Goal: Transaction & Acquisition: Purchase product/service

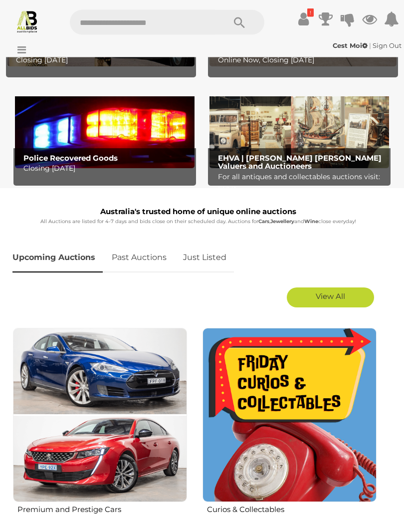
scroll to position [182, 0]
click at [143, 158] on h2 "Police Recovered Goods" at bounding box center [107, 158] width 168 height 8
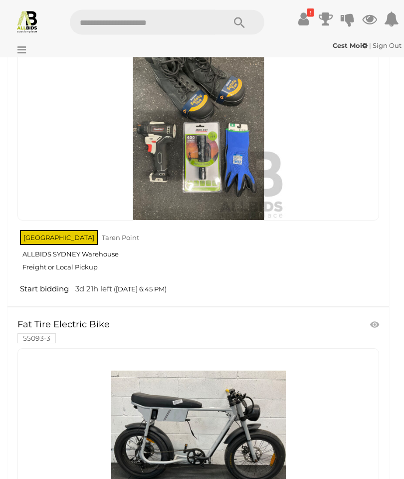
scroll to position [4459, 0]
click at [305, 19] on icon at bounding box center [303, 19] width 10 height 18
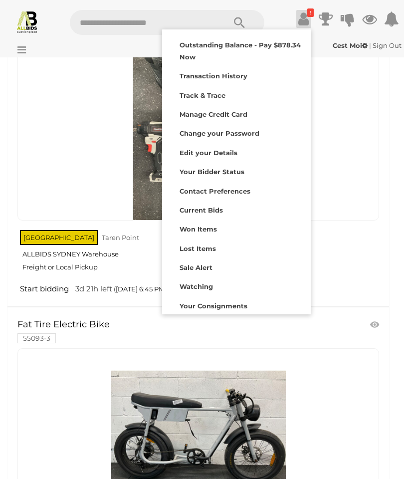
click at [290, 45] on strong "Outstanding Balance - Pay $878.34 Now" at bounding box center [240, 50] width 121 height 19
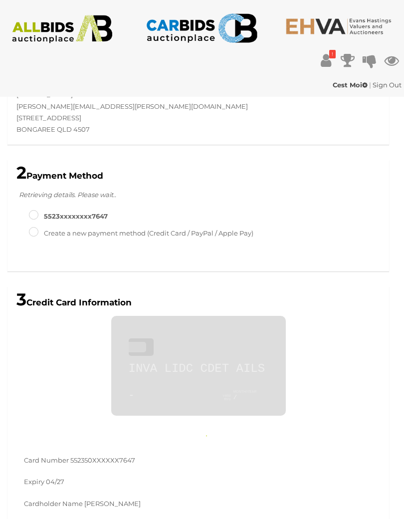
scroll to position [276, 0]
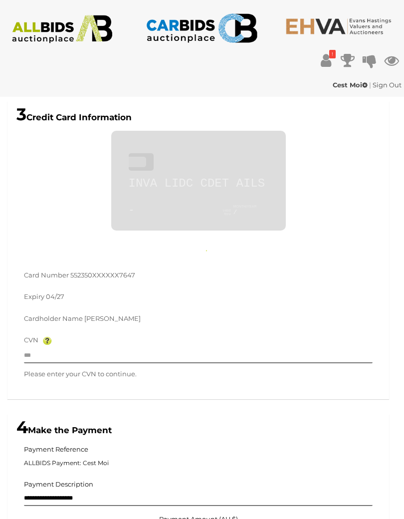
type input "**********"
click at [104, 354] on input "text" at bounding box center [198, 355] width 349 height 15
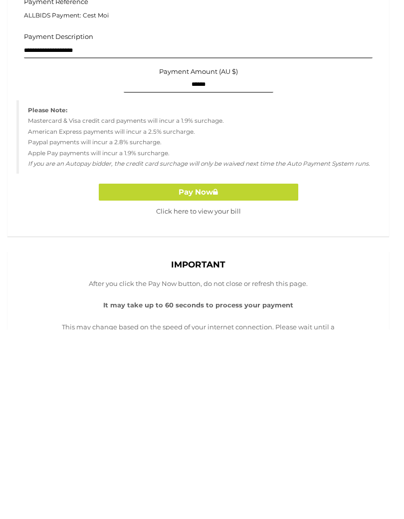
scroll to position [593, 0]
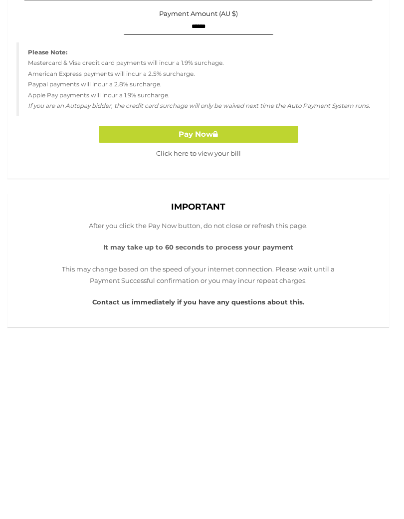
type input "***"
click at [213, 315] on button "Pay Now" at bounding box center [199, 323] width 200 height 17
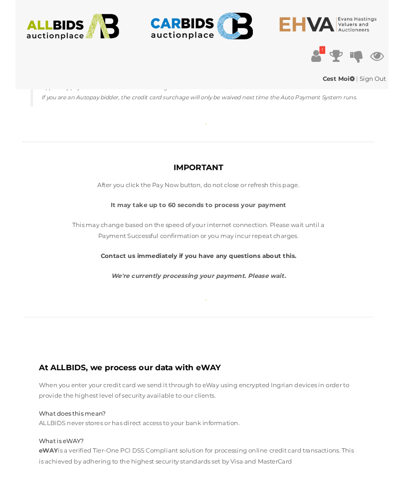
scroll to position [822, 0]
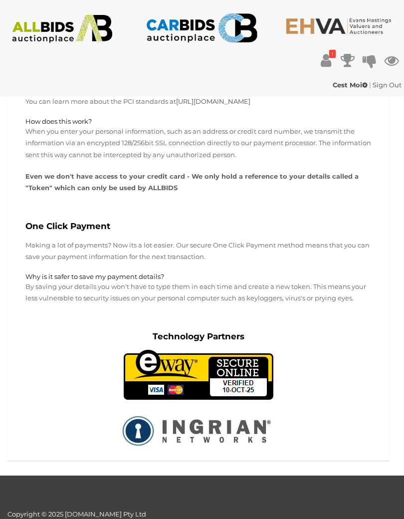
scroll to position [731, 0]
